Goal: Information Seeking & Learning: Get advice/opinions

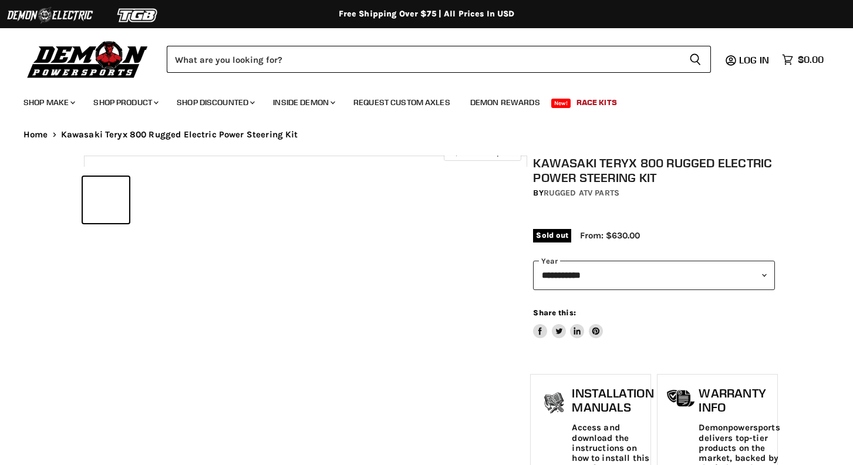
select select "******"
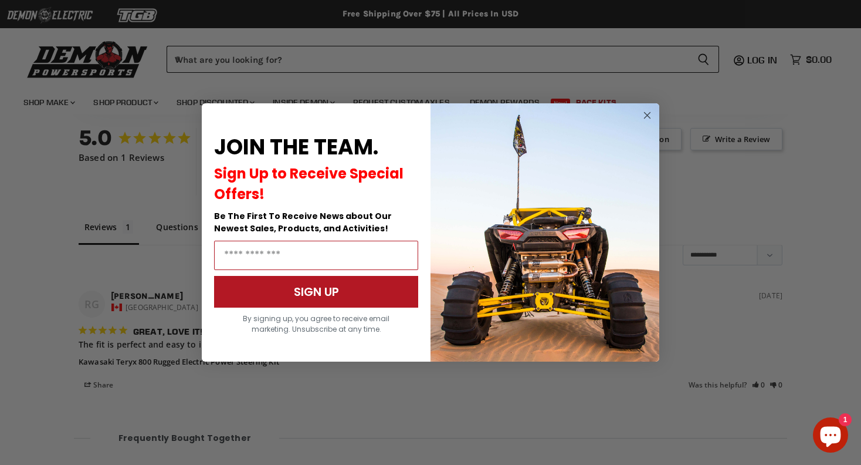
scroll to position [1394, 0]
